Goal: Information Seeking & Learning: Learn about a topic

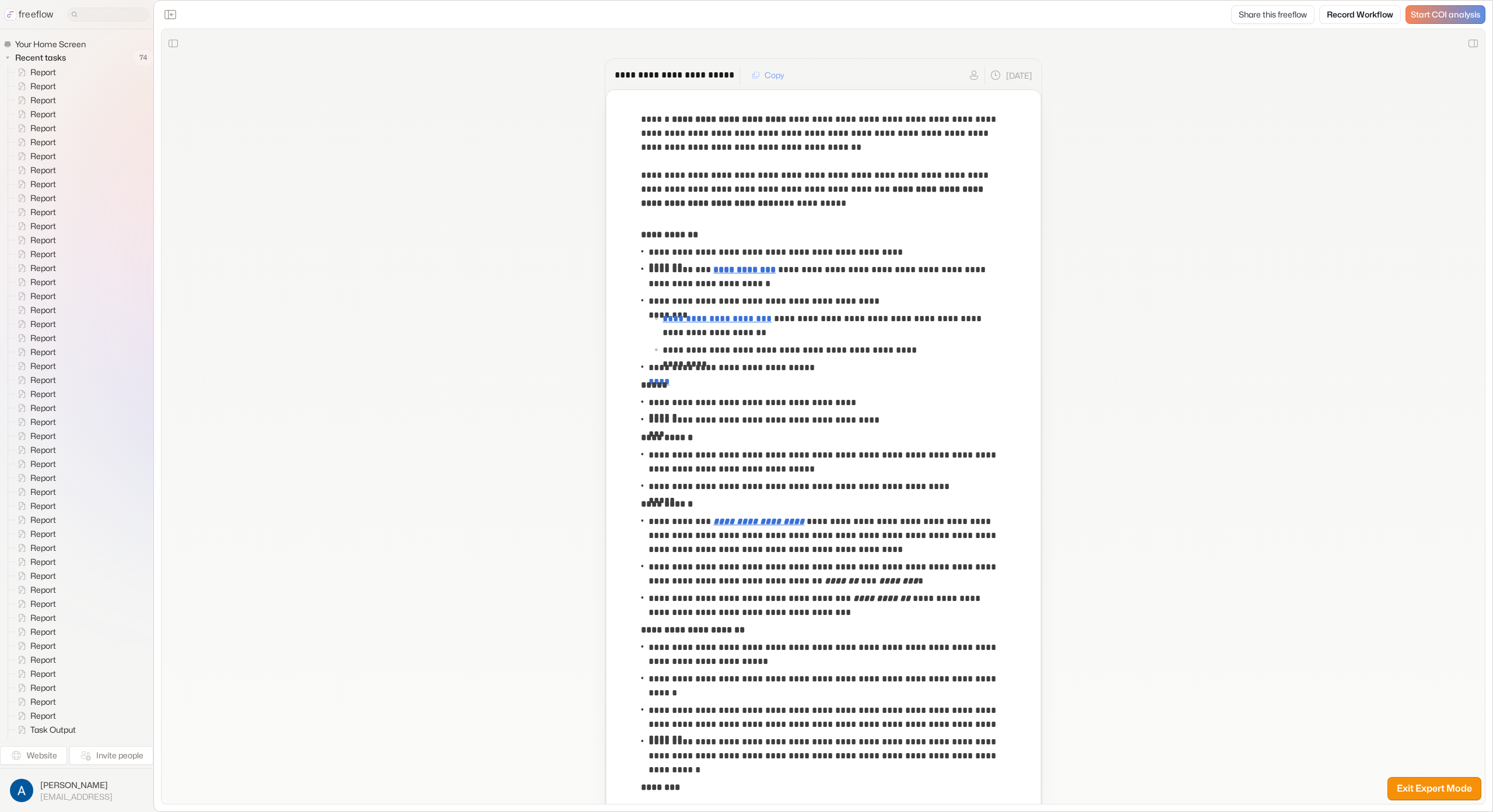
click at [496, 232] on div "**********" at bounding box center [823, 542] width 1276 height 1027
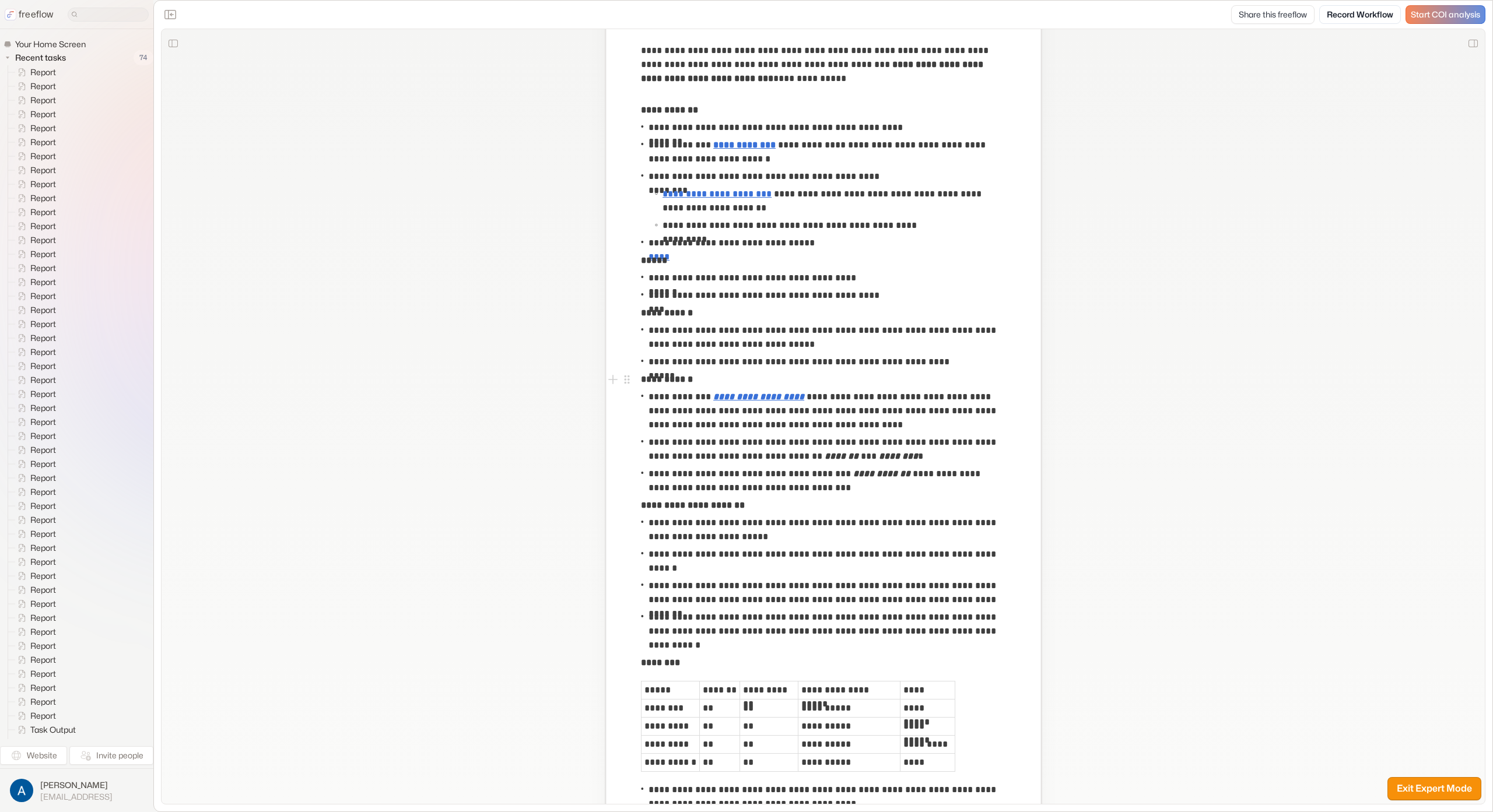
scroll to position [252, 0]
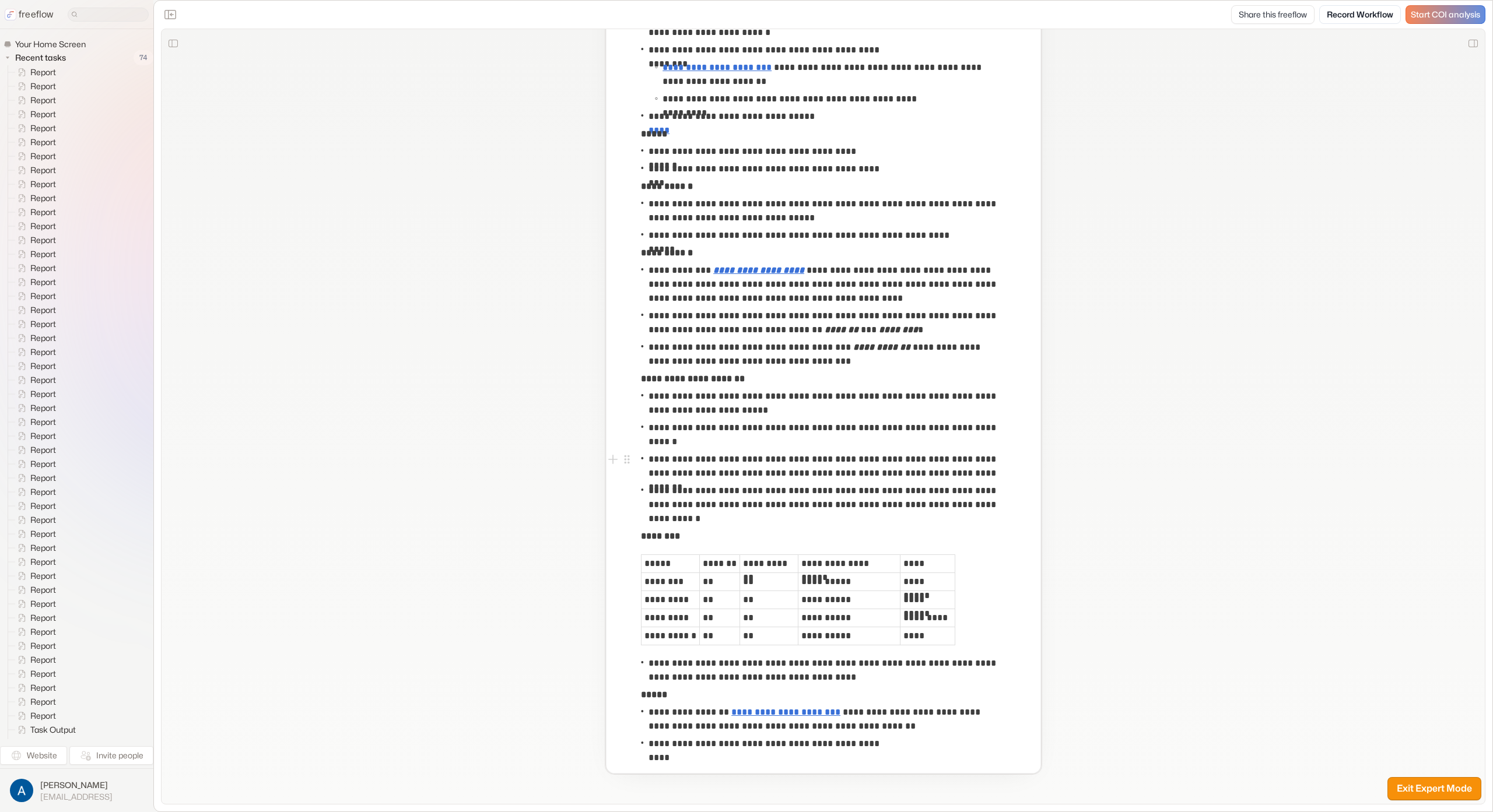
click at [483, 456] on div "**********" at bounding box center [823, 291] width 1276 height 1027
click at [312, 194] on div "**********" at bounding box center [823, 291] width 1276 height 1027
